Goal: Find specific page/section: Find specific page/section

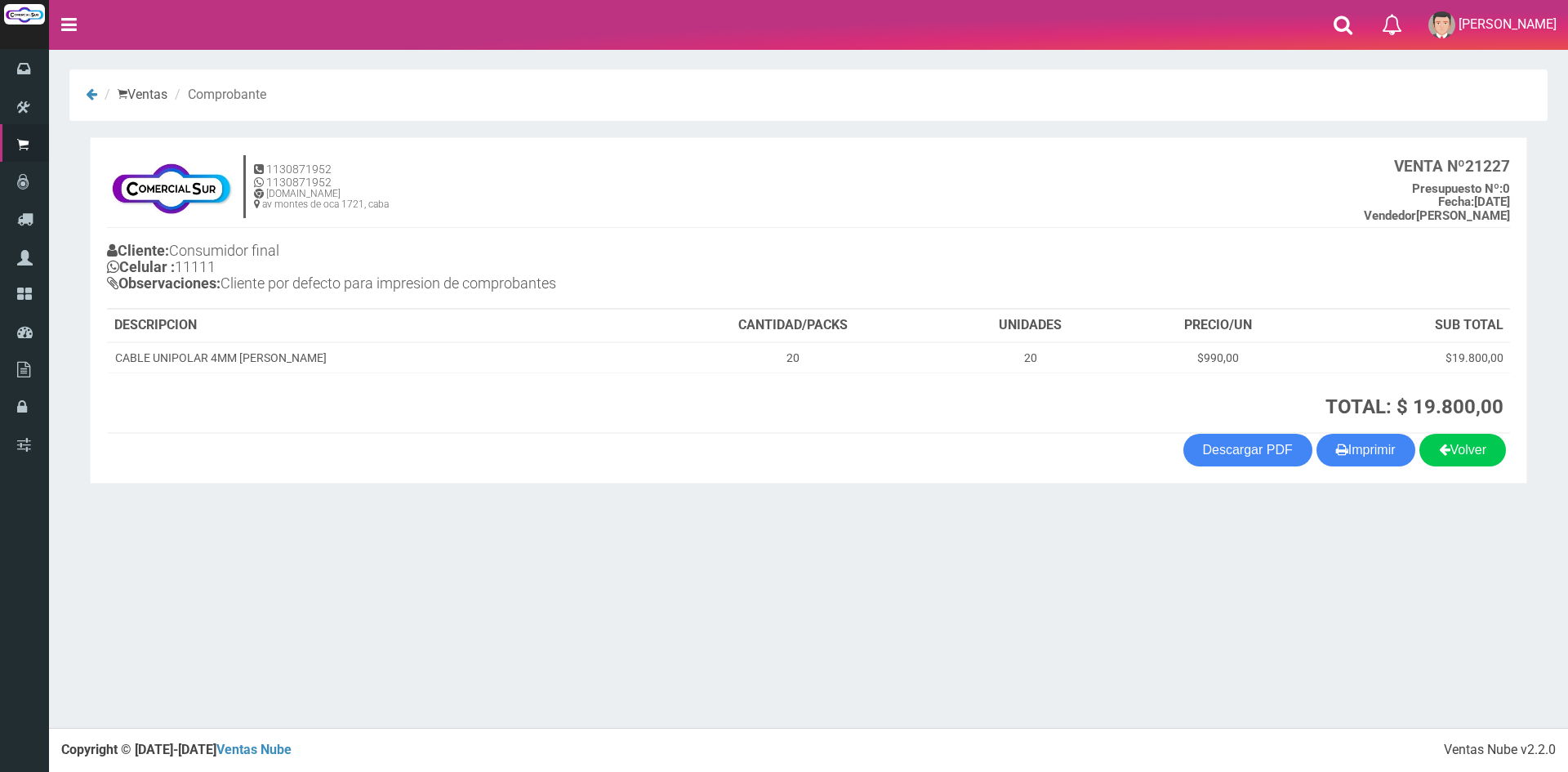
click at [1319, 18] on nav "Toggle navigation 0 Eliminar Luciana Mensajes Mi Cuenta" at bounding box center [809, 25] width 1520 height 50
click at [890, 143] on section "1130871952 1130871952 www.comercialsur.biz av montes de oca 1721, caba VENTA Nº…" at bounding box center [809, 311] width 1437 height 346
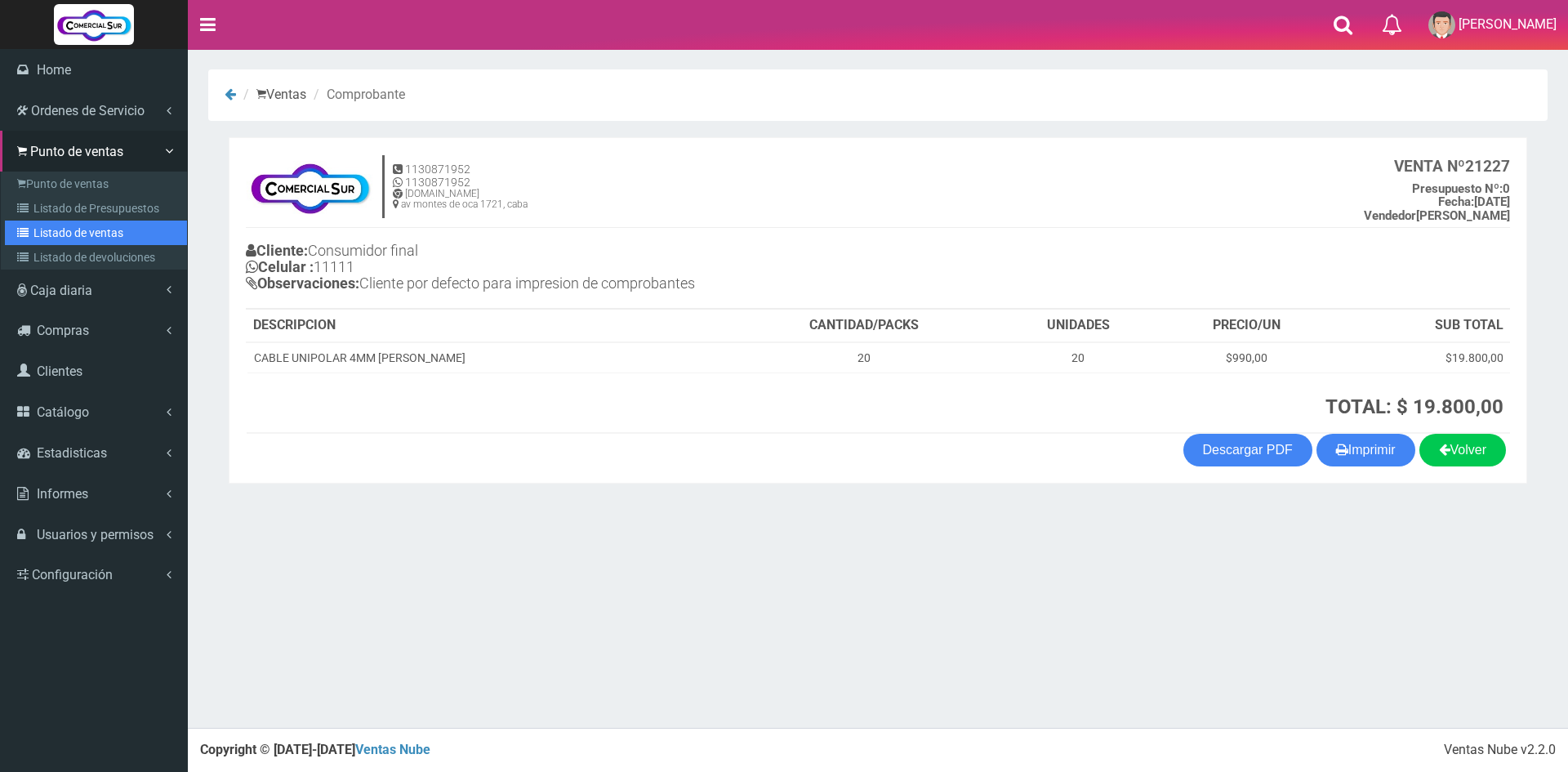
click at [99, 232] on link "Listado de ventas" at bounding box center [96, 232] width 182 height 24
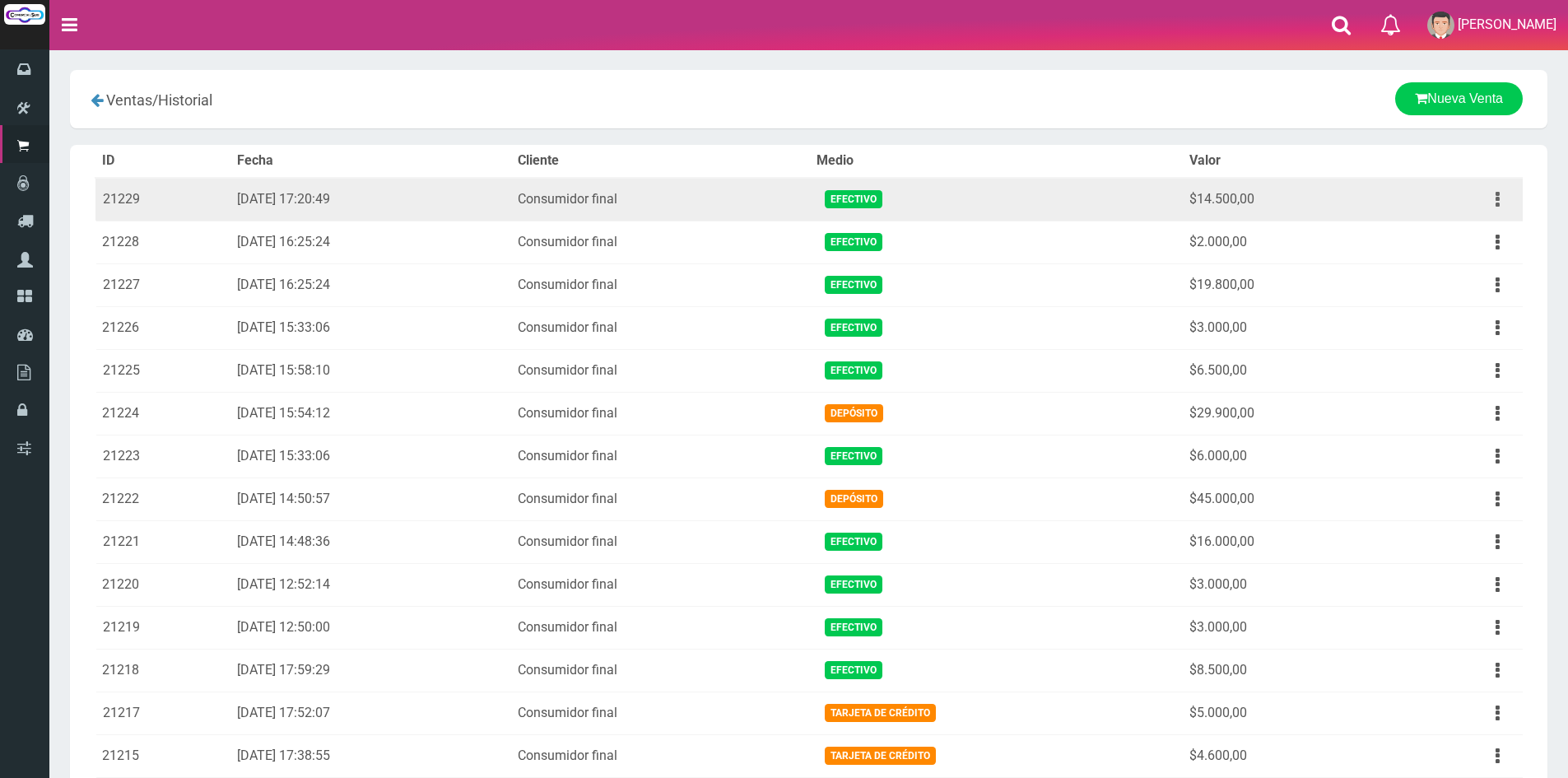
click at [1501, 202] on button "button" at bounding box center [1498, 200] width 37 height 29
click at [1460, 227] on link "Ver" at bounding box center [1450, 239] width 130 height 36
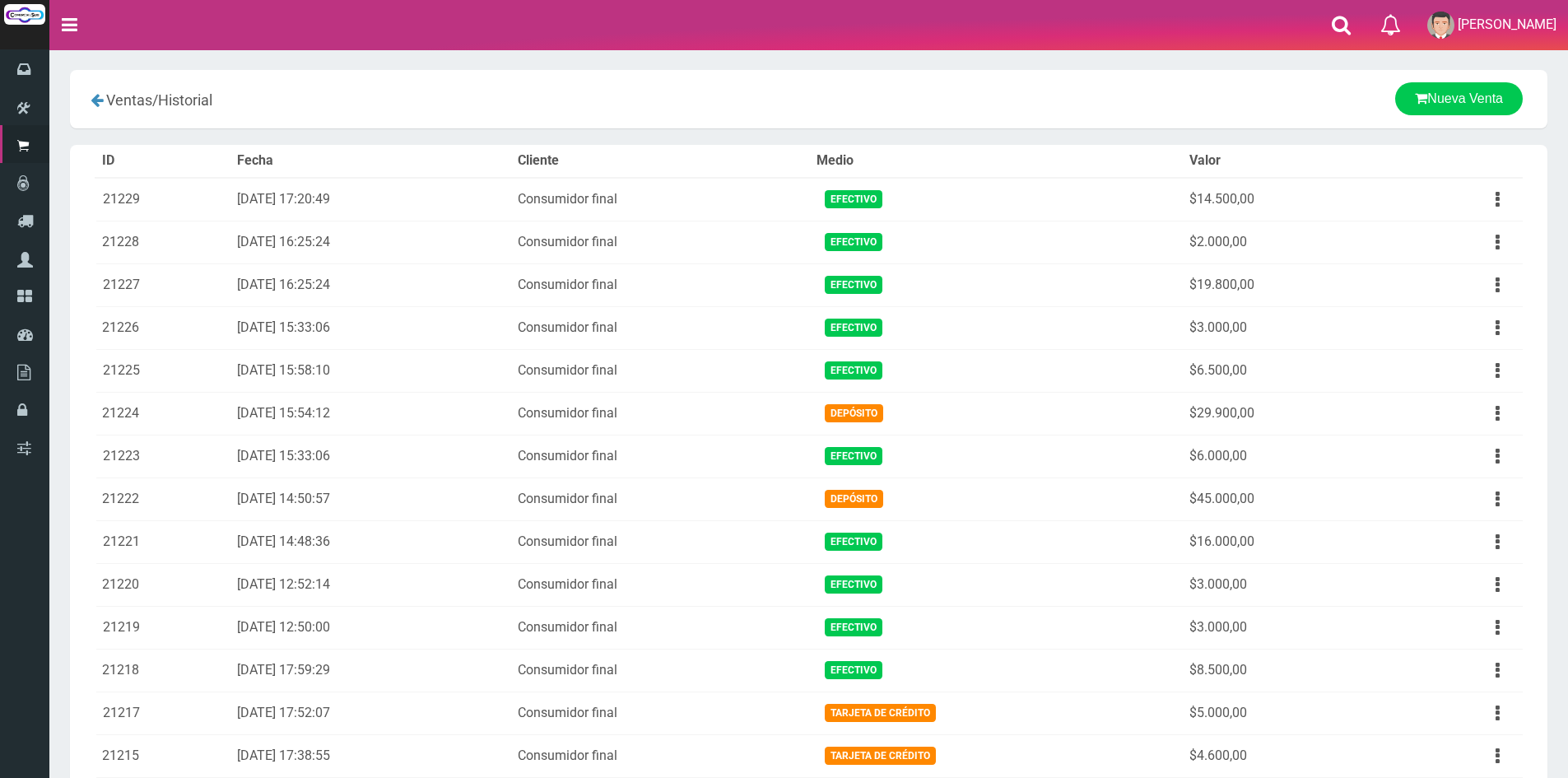
click at [956, 100] on div "Nueva Venta Nueva Venta" at bounding box center [1050, 98] width 969 height 33
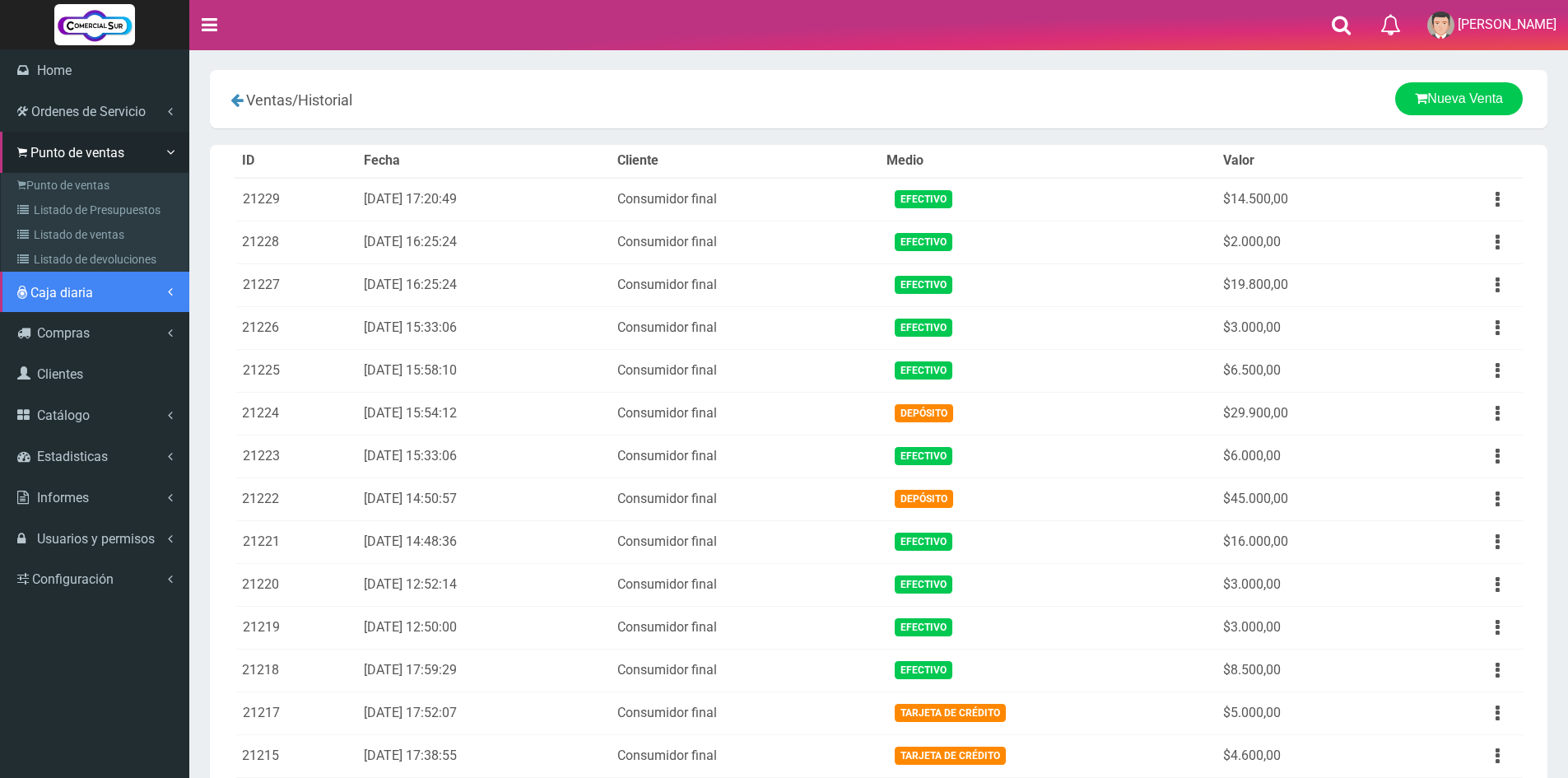
click at [86, 288] on span "Caja diaria" at bounding box center [61, 292] width 63 height 16
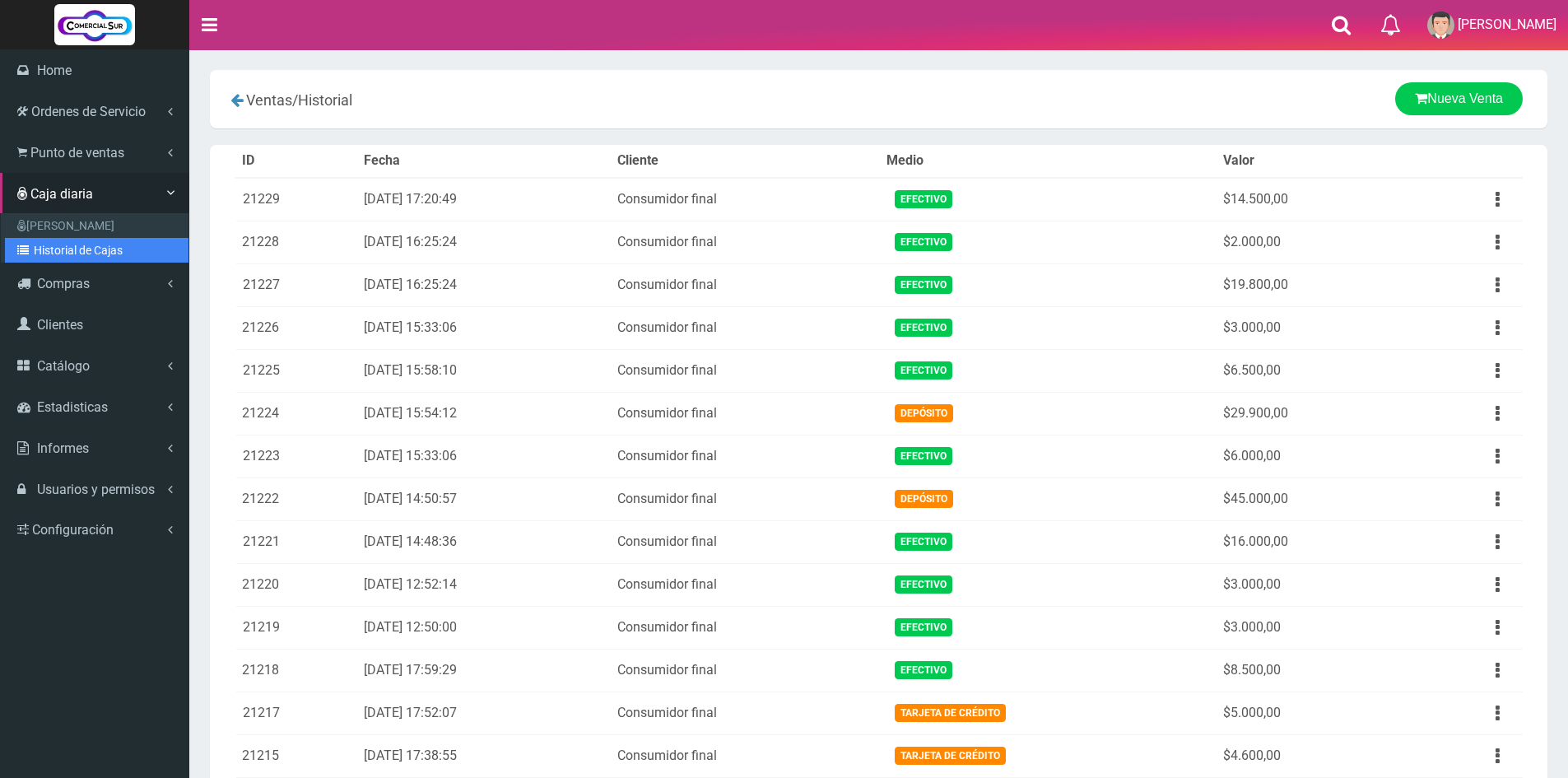
click at [89, 247] on link "Historial de Cajas" at bounding box center [96, 249] width 184 height 24
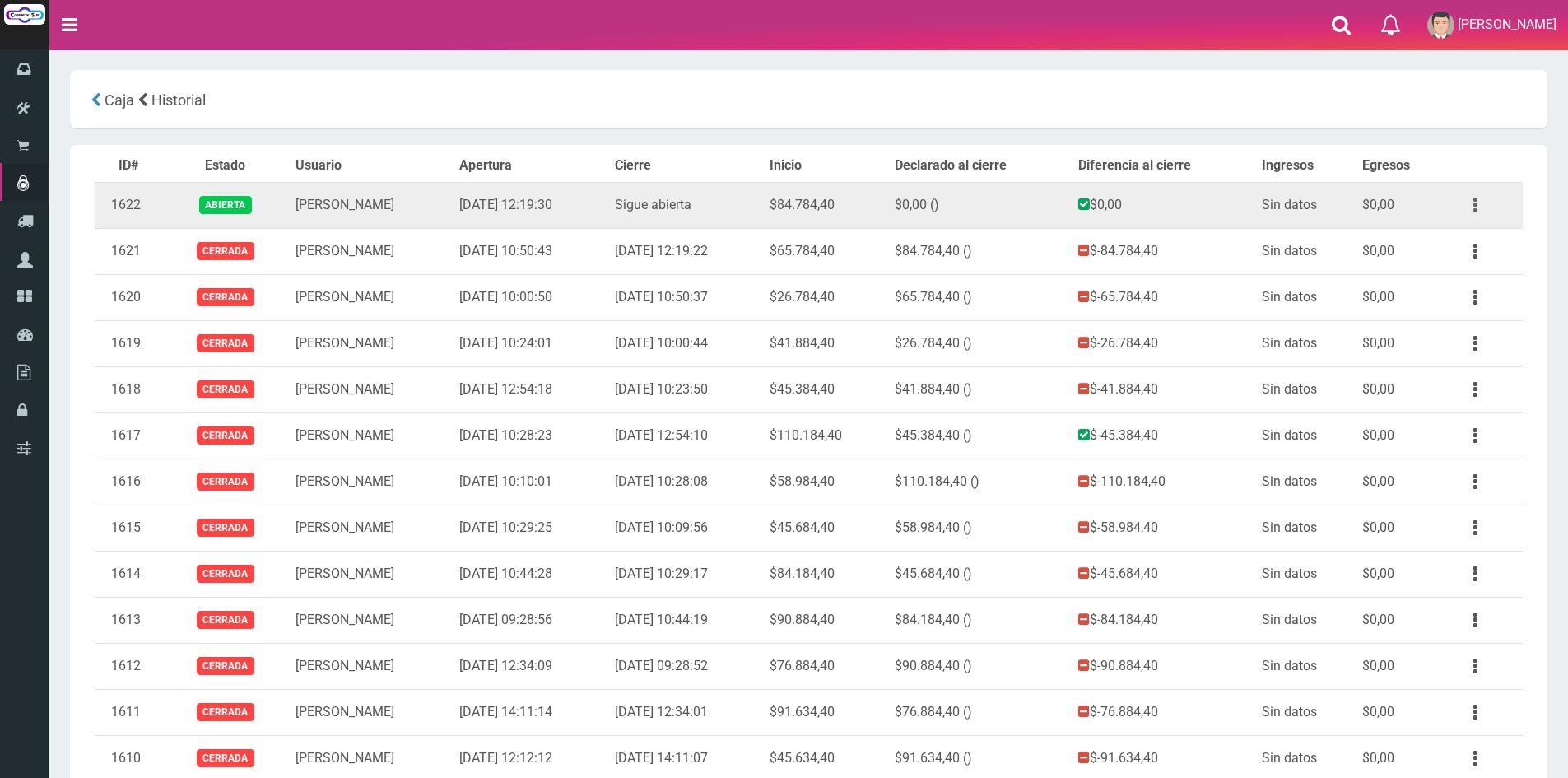
click at [1469, 196] on button "button" at bounding box center [1475, 206] width 37 height 29
click at [1451, 238] on link "Ver" at bounding box center [1427, 245] width 130 height 36
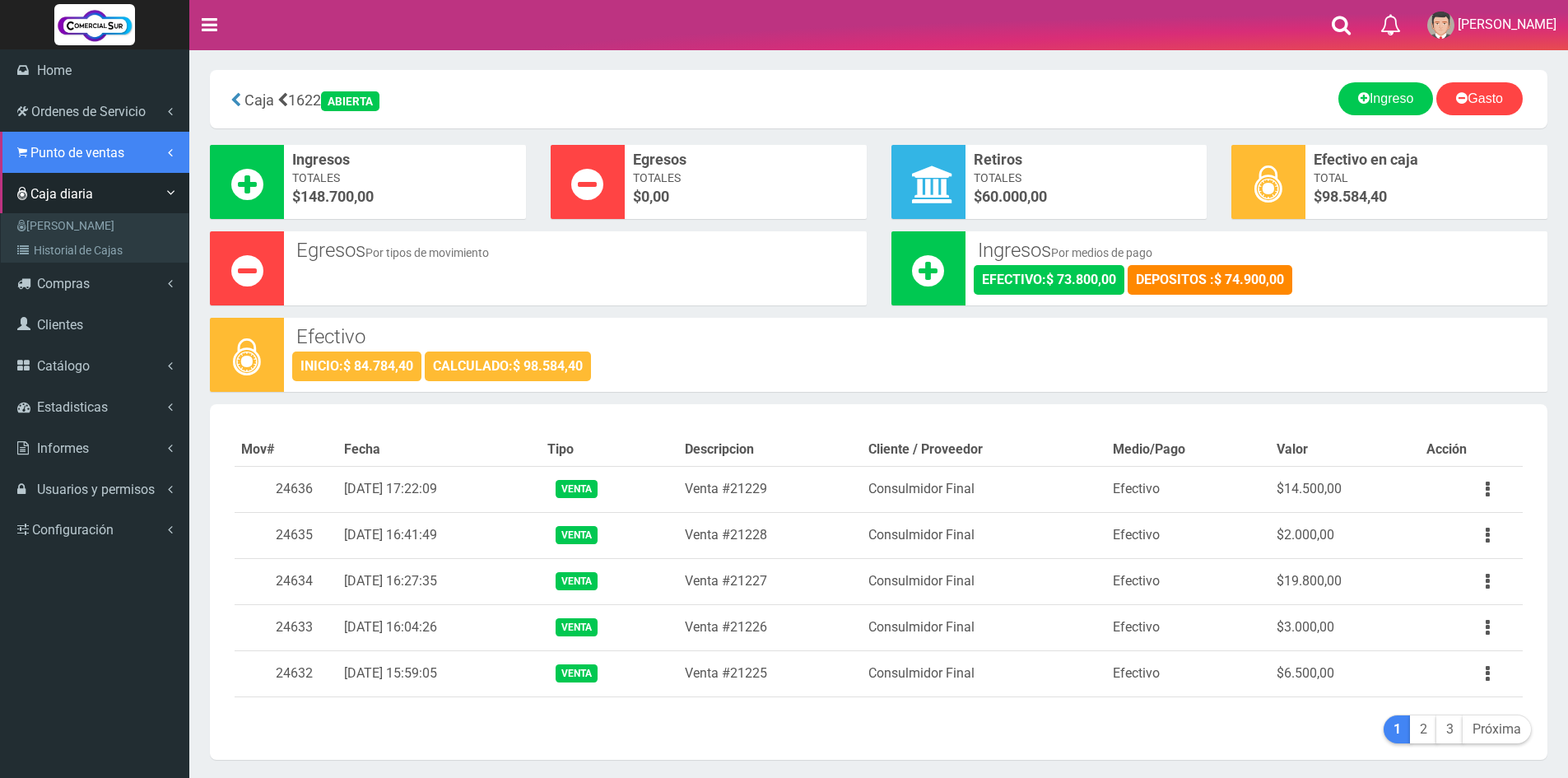
click at [70, 158] on span "Punto de ventas" at bounding box center [77, 153] width 94 height 16
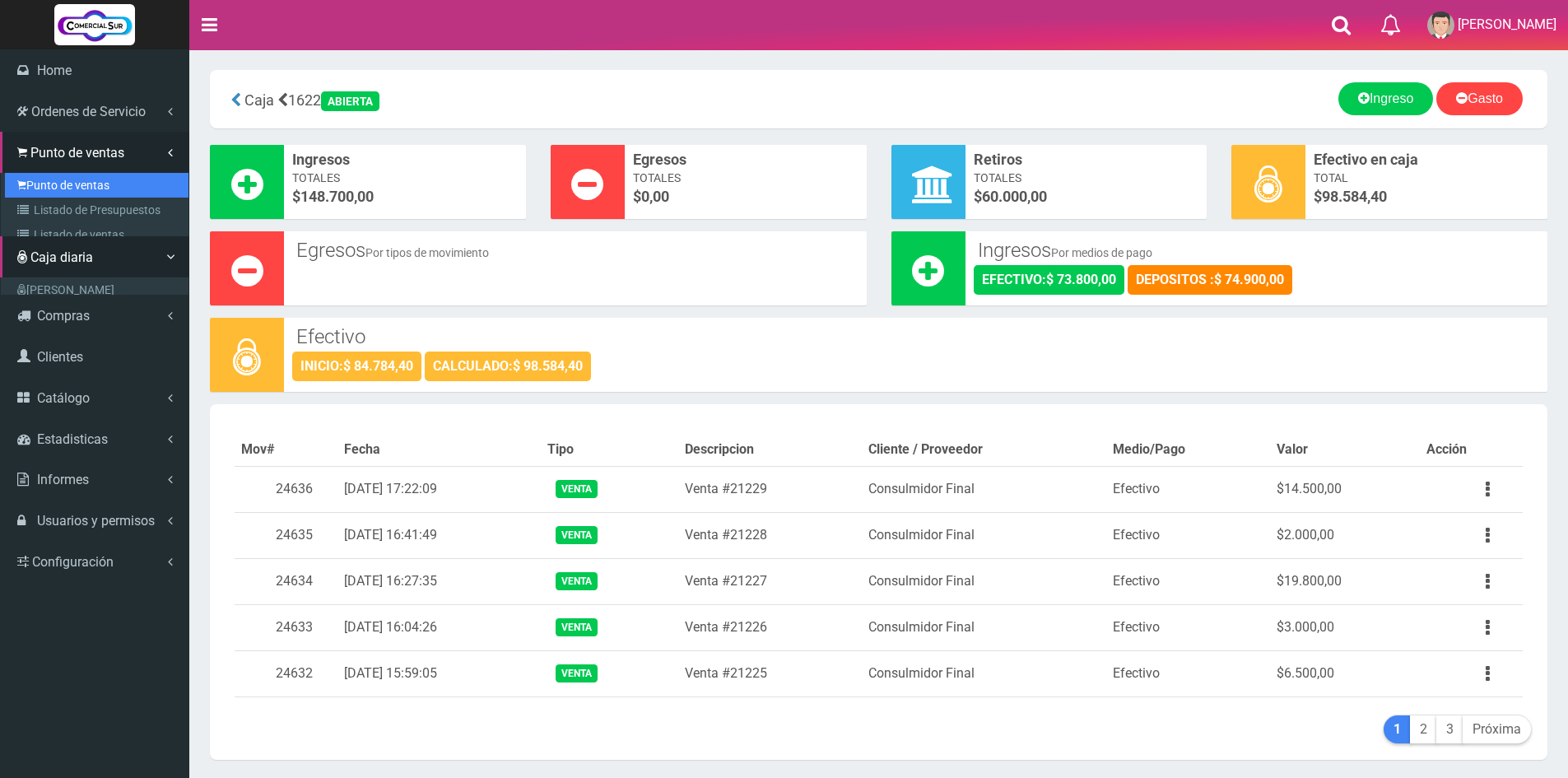
click at [62, 184] on link "Punto de ventas" at bounding box center [96, 185] width 184 height 24
